Goal: Transaction & Acquisition: Book appointment/travel/reservation

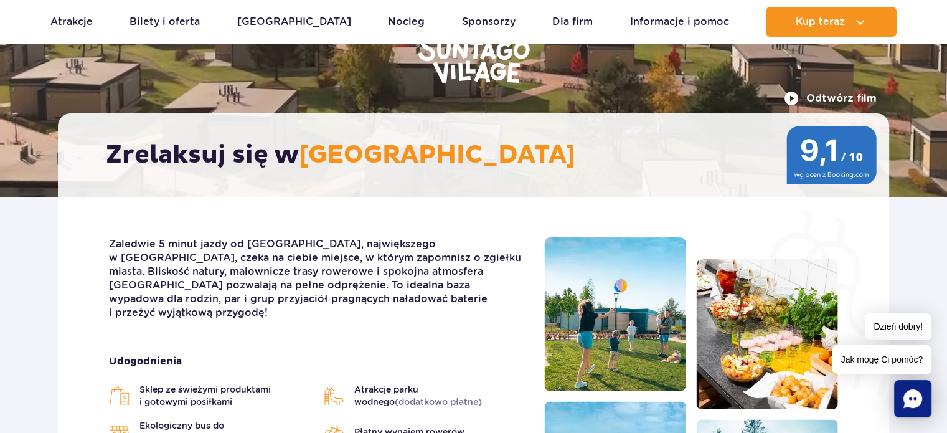
scroll to position [124, 0]
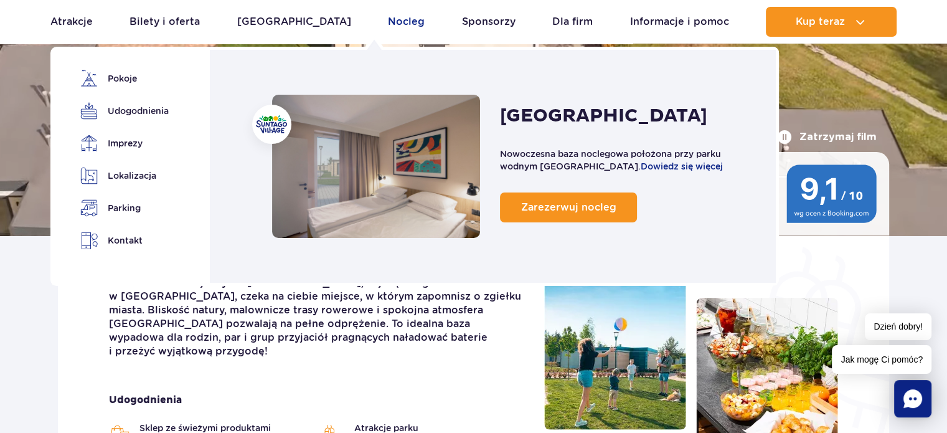
click at [388, 22] on link "Nocleg" at bounding box center [406, 22] width 37 height 30
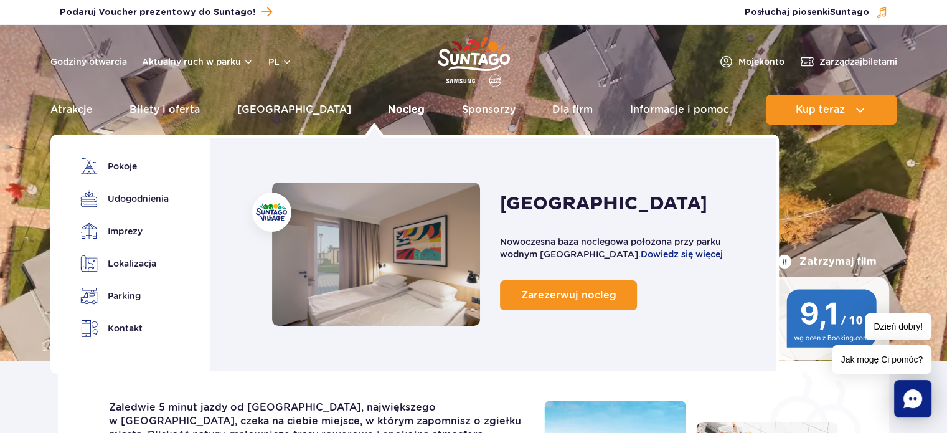
click at [388, 108] on link "Nocleg" at bounding box center [406, 110] width 37 height 30
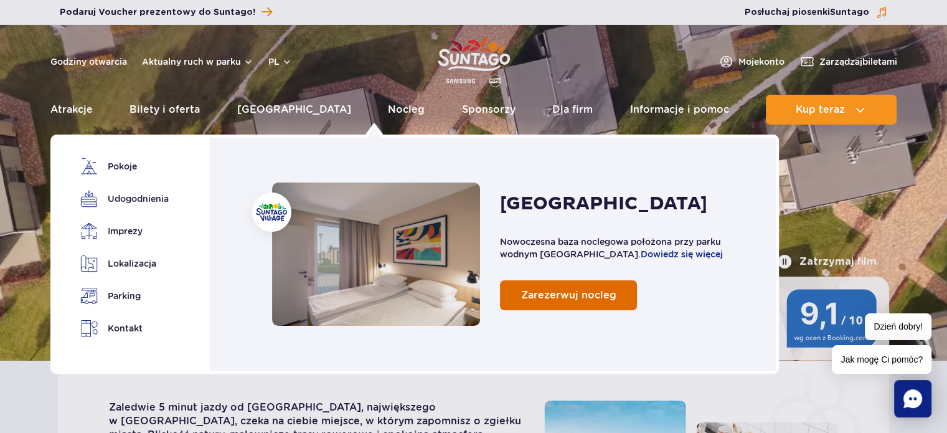
click at [548, 295] on span "Zarezerwuj nocleg" at bounding box center [568, 295] width 95 height 12
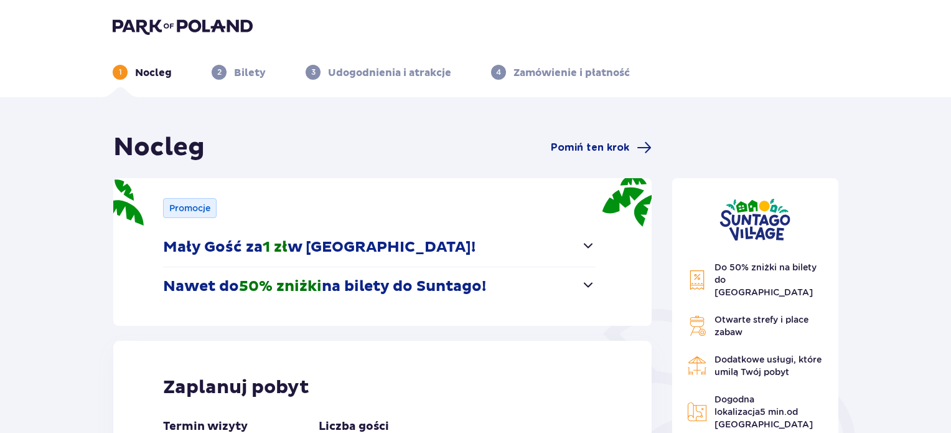
click at [344, 80] on header "1 Nocleg 2 Bilety 3 Udogodnienia i atrakcje 4 Zamówienie i płatność" at bounding box center [475, 48] width 951 height 97
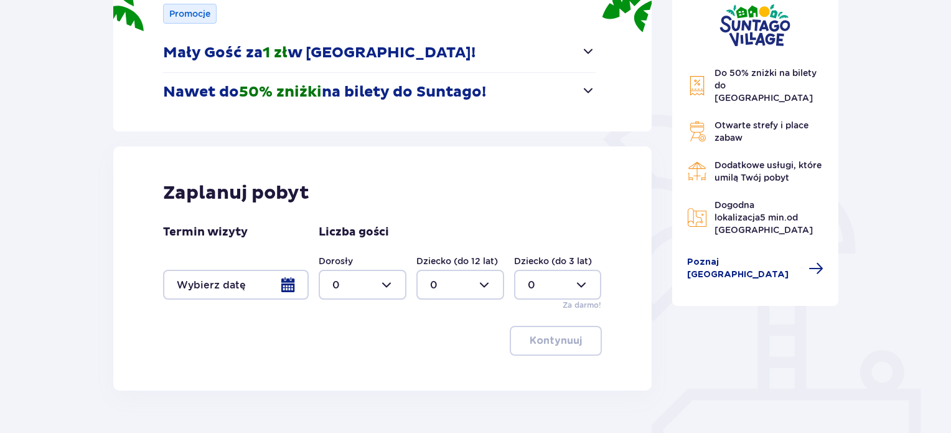
scroll to position [259, 0]
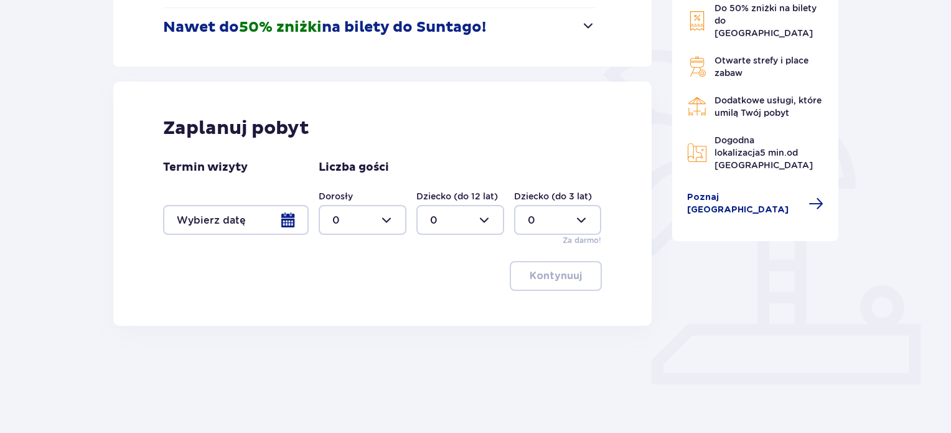
click at [292, 217] on div at bounding box center [236, 220] width 146 height 30
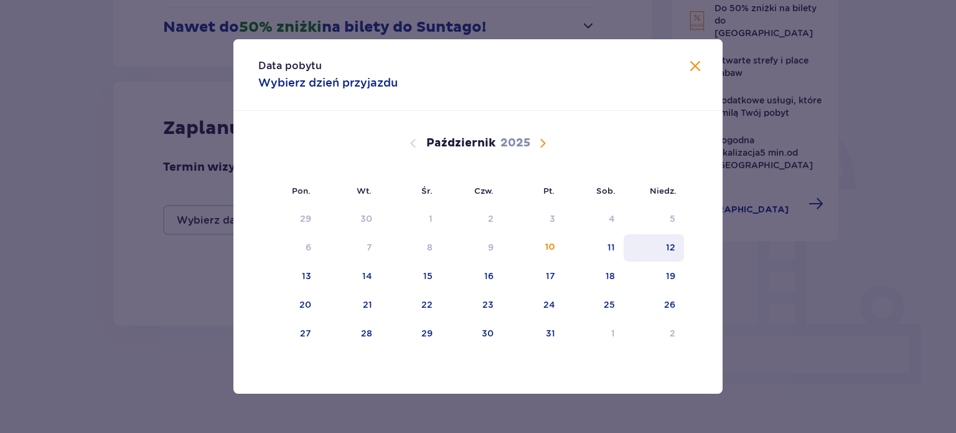
click at [667, 241] on div "12" at bounding box center [670, 247] width 9 height 12
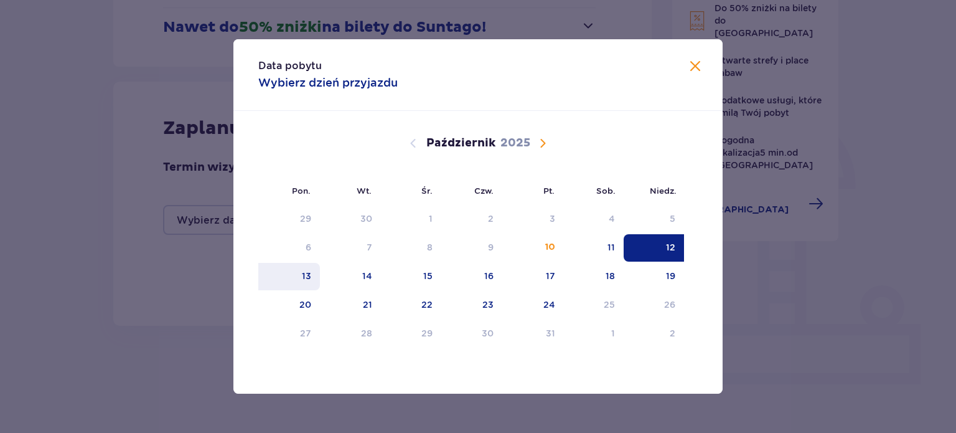
click at [300, 279] on div "13" at bounding box center [289, 276] width 62 height 27
type input "12.10.25 - 13.10.25"
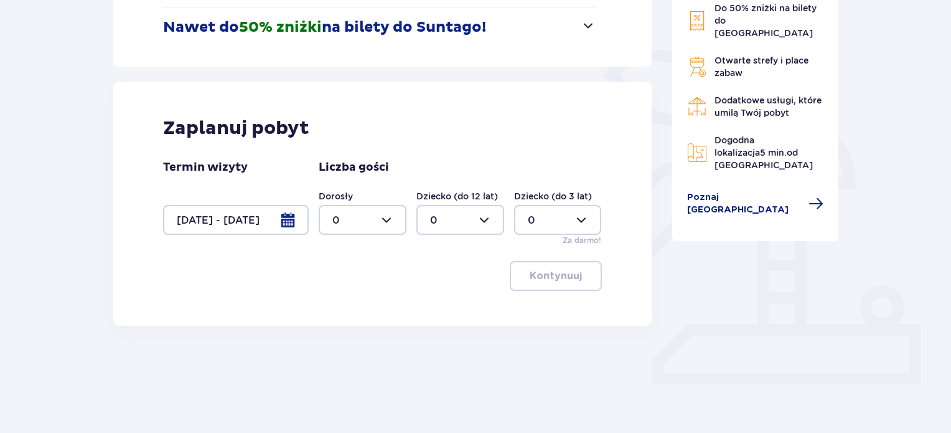
click at [373, 218] on div at bounding box center [363, 220] width 88 height 30
click at [349, 314] on div "2" at bounding box center [362, 310] width 60 height 14
type input "2"
click at [484, 218] on div at bounding box center [460, 220] width 88 height 30
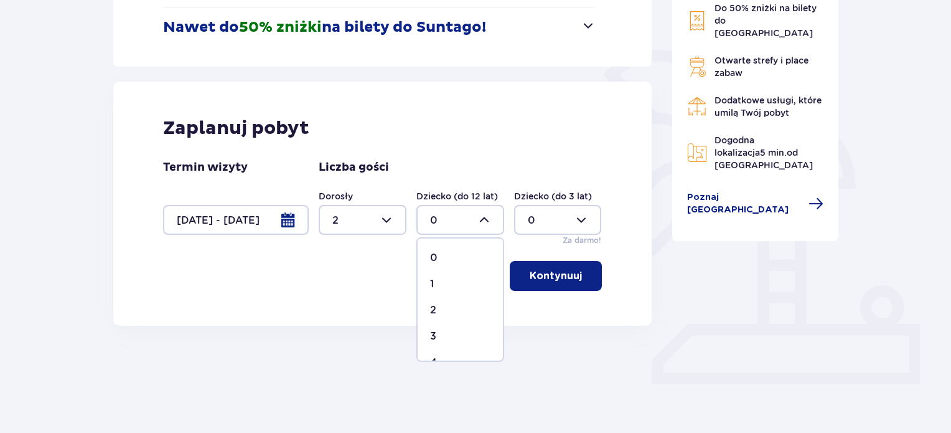
click at [456, 286] on div "1" at bounding box center [460, 284] width 60 height 14
type input "1"
click at [567, 278] on p "Kontynuuj" at bounding box center [556, 276] width 52 height 14
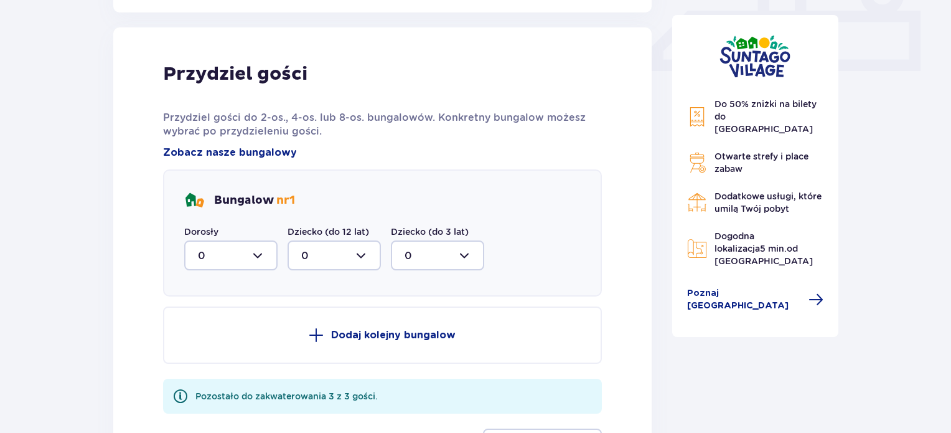
scroll to position [584, 0]
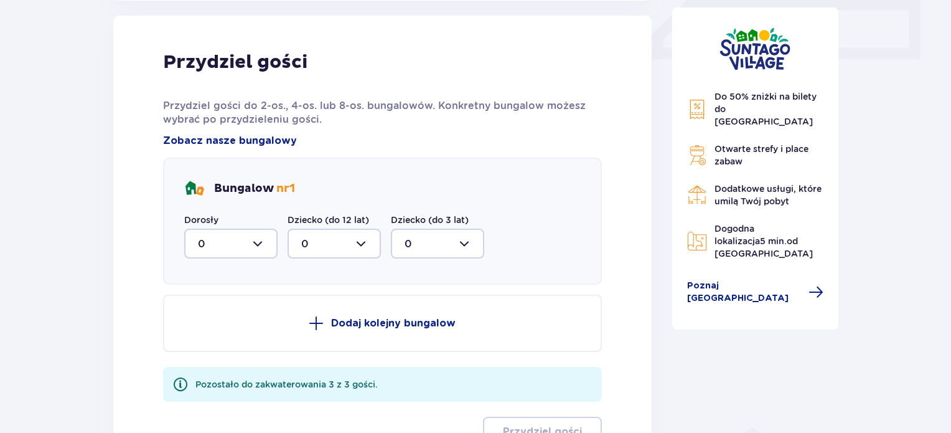
click at [228, 244] on div at bounding box center [230, 243] width 93 height 30
click at [234, 331] on div "2" at bounding box center [231, 334] width 66 height 14
type input "2"
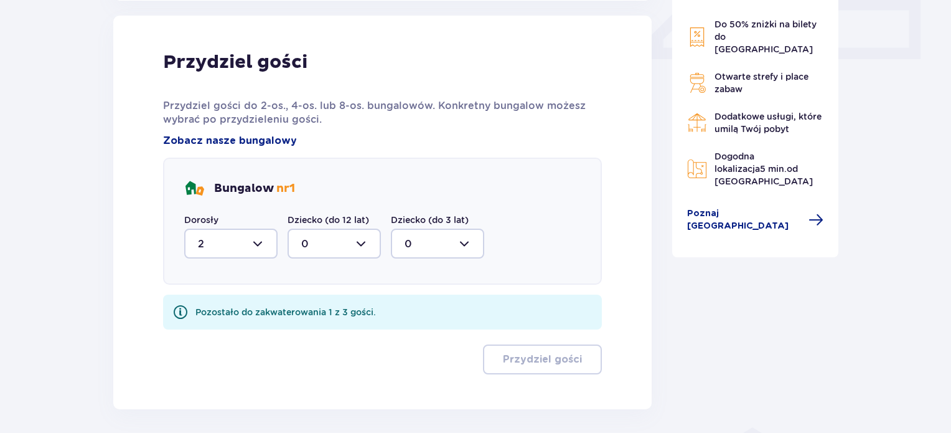
click at [340, 251] on div at bounding box center [334, 243] width 93 height 30
click at [336, 309] on div "1" at bounding box center [334, 308] width 66 height 14
type input "1"
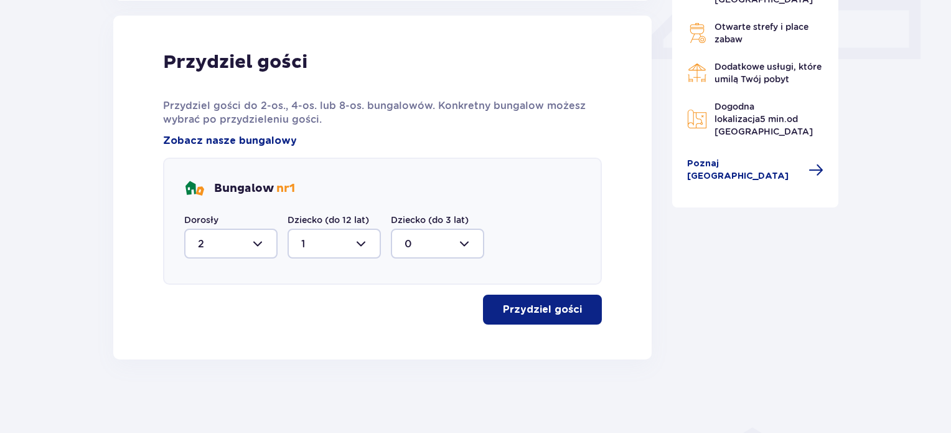
click at [561, 311] on p "Przydziel gości" at bounding box center [542, 309] width 79 height 14
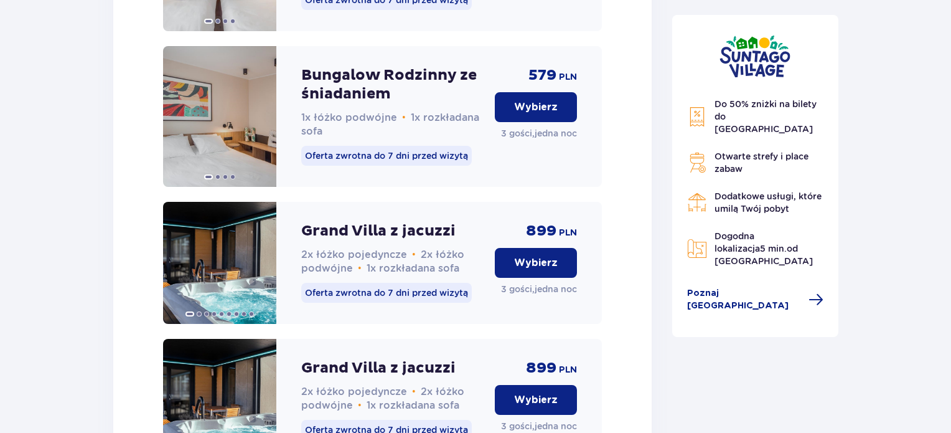
scroll to position [1564, 0]
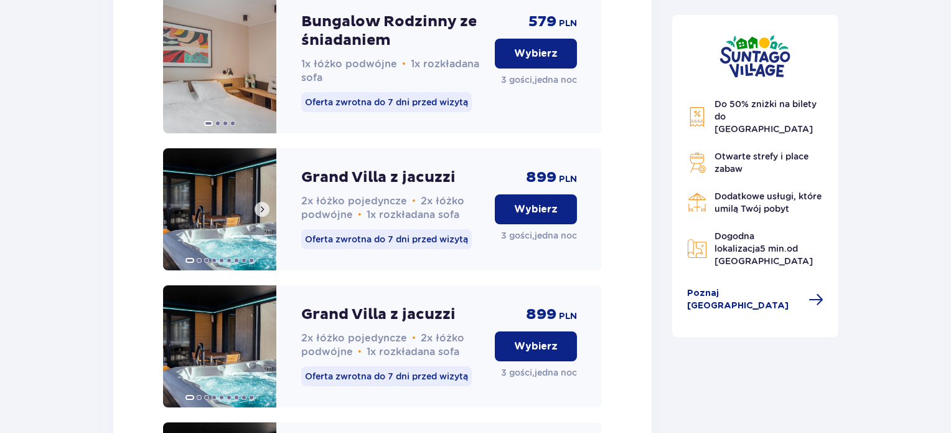
click at [236, 230] on img at bounding box center [219, 209] width 113 height 122
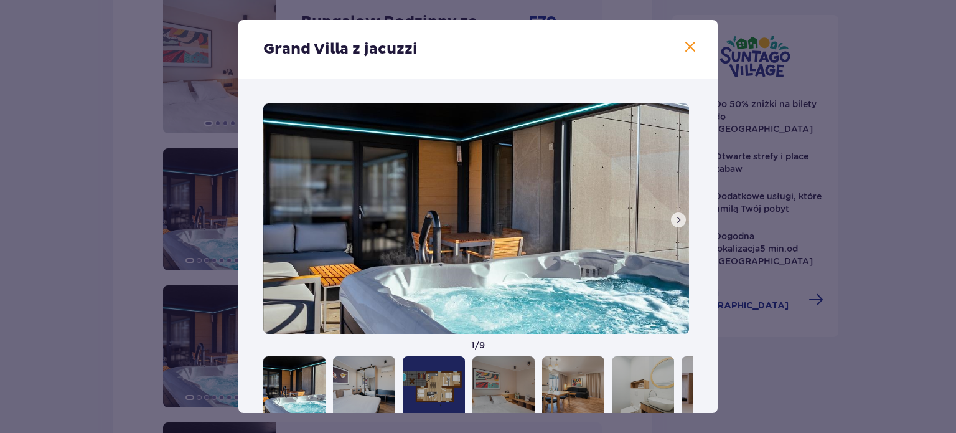
click at [677, 220] on span at bounding box center [678, 220] width 10 height 10
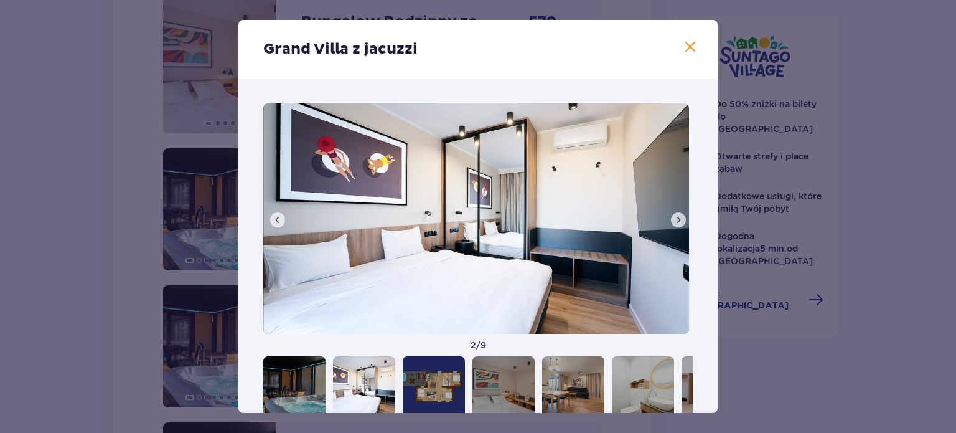
click at [677, 220] on span at bounding box center [678, 220] width 10 height 10
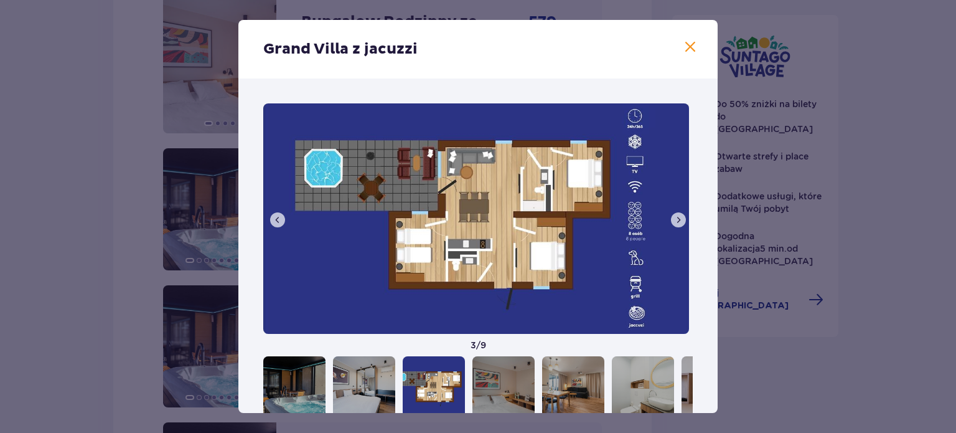
click at [677, 220] on span at bounding box center [678, 220] width 10 height 10
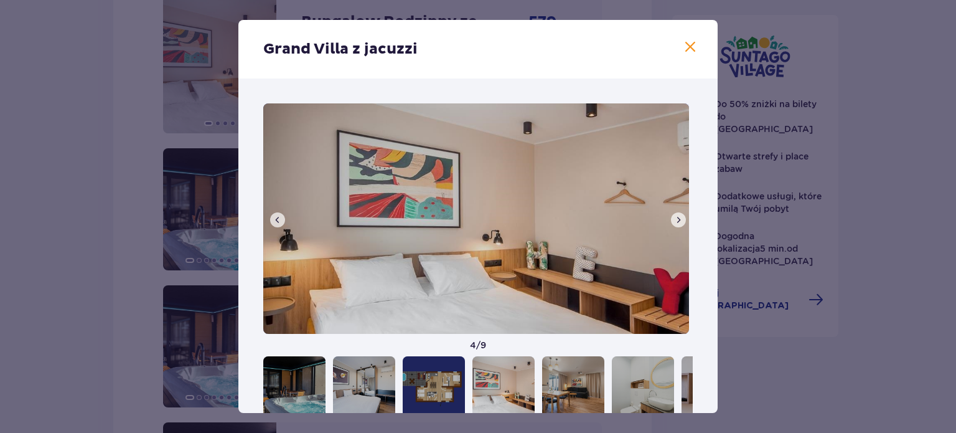
click at [677, 220] on span at bounding box center [678, 220] width 10 height 10
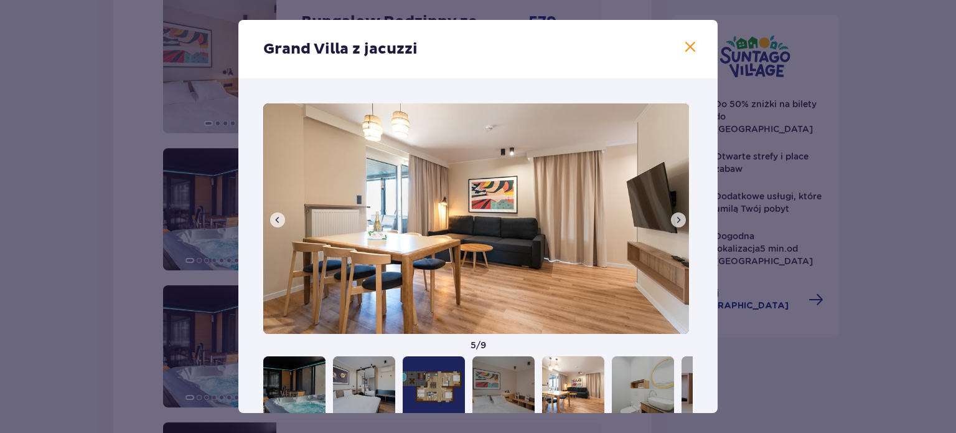
click at [677, 220] on span at bounding box center [678, 220] width 10 height 10
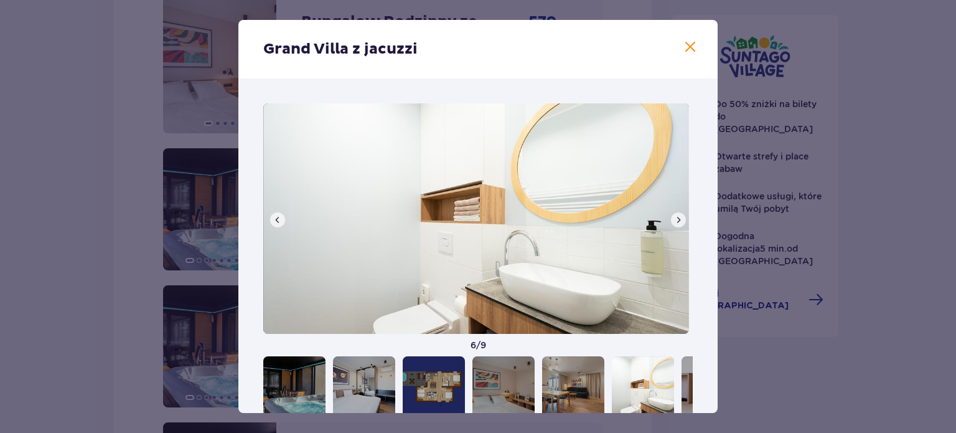
click at [677, 220] on span at bounding box center [678, 220] width 10 height 10
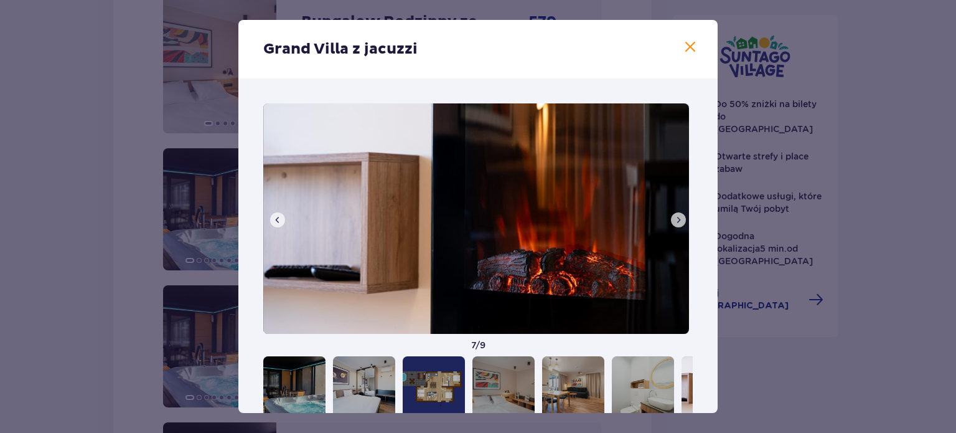
click at [677, 220] on span at bounding box center [678, 220] width 10 height 10
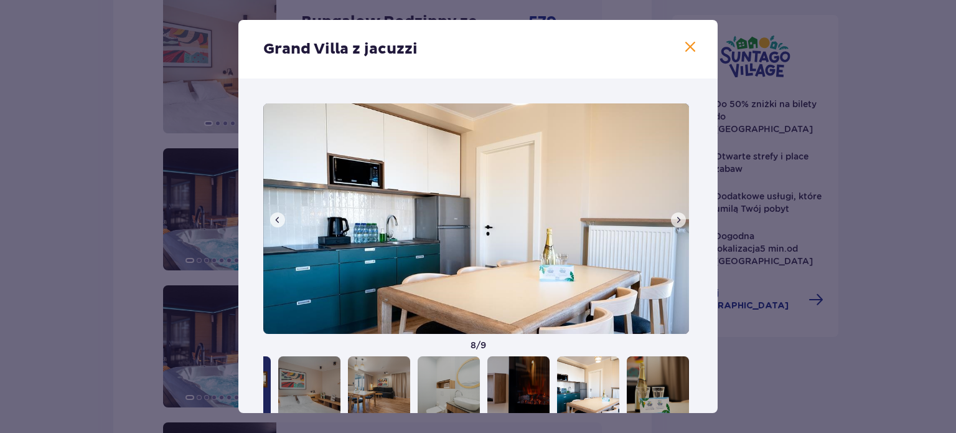
click at [689, 47] on span at bounding box center [690, 47] width 15 height 15
